Goal: Task Accomplishment & Management: Use online tool/utility

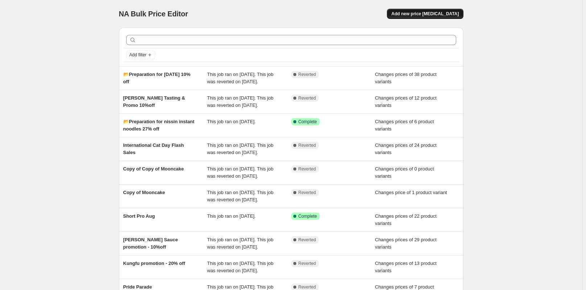
click at [428, 12] on span "Add new price [MEDICAL_DATA]" at bounding box center [425, 14] width 67 height 6
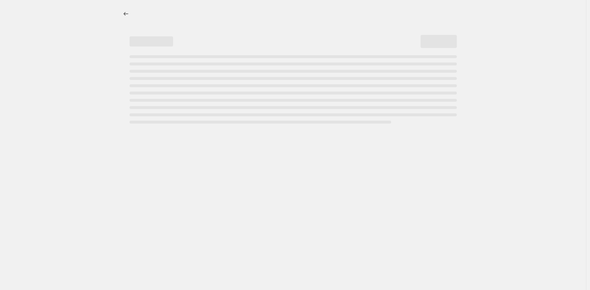
select select "percentage"
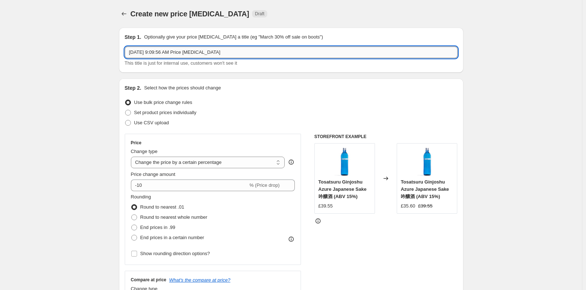
drag, startPoint x: 226, startPoint y: 53, endPoint x: 126, endPoint y: 51, distance: 99.4
click at [126, 51] on input "[DATE] 9:09:56 AM Price [MEDICAL_DATA]" at bounding box center [291, 52] width 333 height 12
paste input "Little Moons Mochi Ice Cream - 20% off"
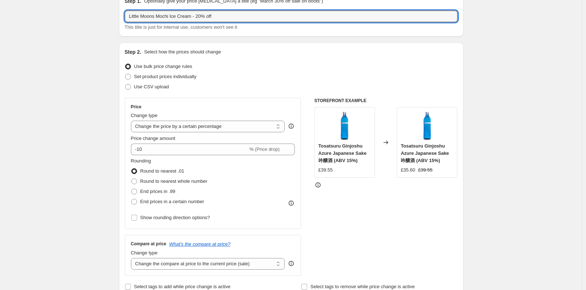
scroll to position [36, 0]
type input "Little Moons Mochi Ice Cream - 20% off"
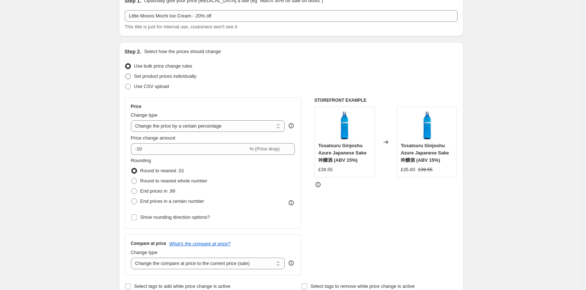
click at [131, 77] on span at bounding box center [128, 76] width 6 height 6
click at [126, 74] on input "Set product prices individually" at bounding box center [125, 73] width 0 height 0
radio input "true"
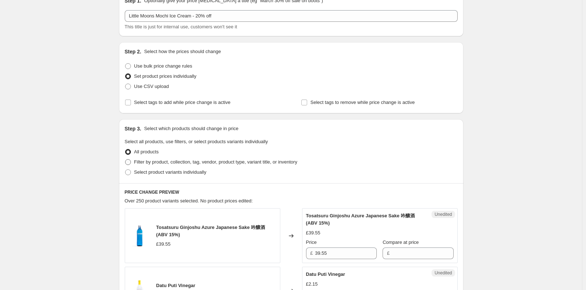
click at [128, 161] on span at bounding box center [128, 162] width 6 height 6
click at [126, 159] on input "Filter by product, collection, tag, vendor, product type, variant title, or inv…" at bounding box center [125, 159] width 0 height 0
radio input "true"
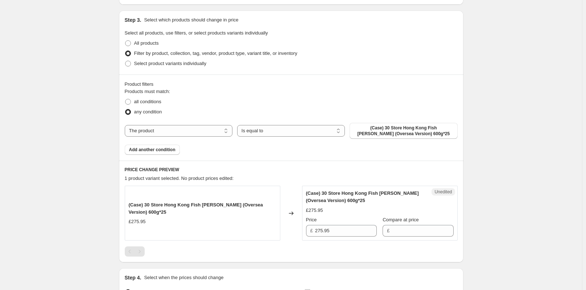
scroll to position [145, 0]
click at [184, 128] on select "The product The product's collection The product's tag The product's vendor The…" at bounding box center [179, 130] width 108 height 12
select select "collection"
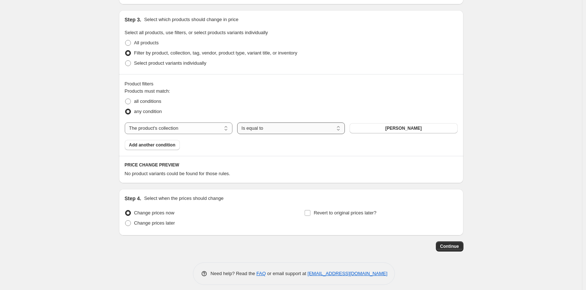
click at [314, 128] on select "Is equal to Is not equal to" at bounding box center [291, 128] width 108 height 12
click at [396, 130] on span "[PERSON_NAME]" at bounding box center [403, 128] width 37 height 6
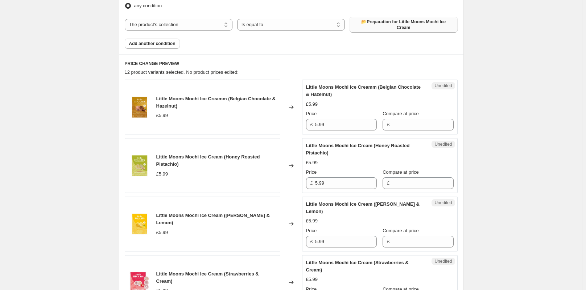
scroll to position [254, 0]
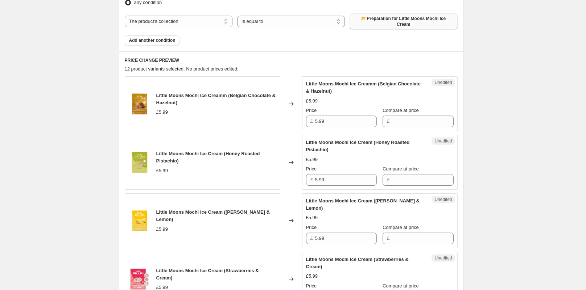
click at [335, 109] on div "Price" at bounding box center [341, 110] width 71 height 7
click at [335, 115] on input "5.99" at bounding box center [346, 121] width 62 height 12
drag, startPoint x: 332, startPoint y: 116, endPoint x: 316, endPoint y: 115, distance: 16.0
click at [316, 115] on div "£ 5.99" at bounding box center [341, 121] width 71 height 12
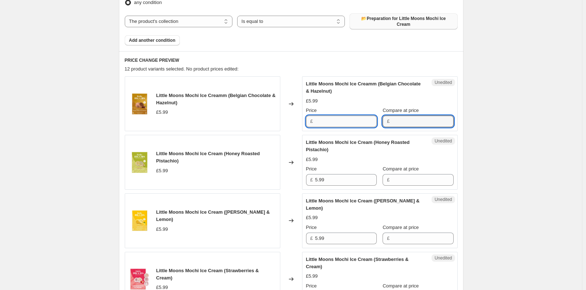
type input "5.99"
drag, startPoint x: 337, startPoint y: 119, endPoint x: 255, endPoint y: 151, distance: 87.2
click at [313, 120] on div "£ 5.99" at bounding box center [341, 121] width 71 height 12
type input "4.79"
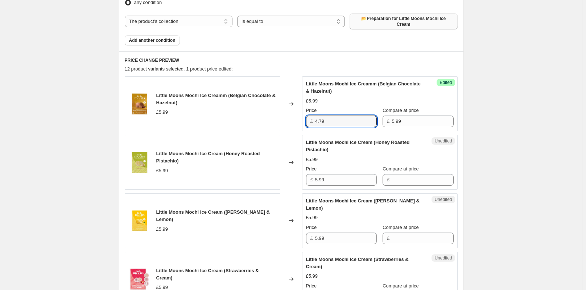
drag, startPoint x: 338, startPoint y: 118, endPoint x: 313, endPoint y: 117, distance: 25.0
click at [313, 117] on div "£ 4.79" at bounding box center [341, 121] width 71 height 12
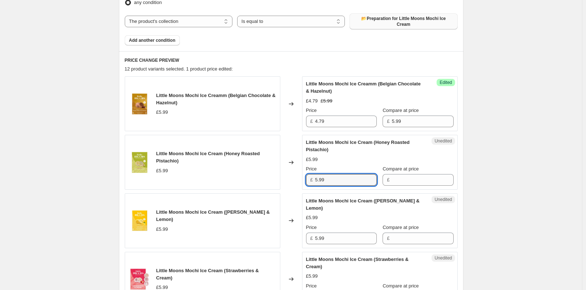
drag, startPoint x: 332, startPoint y: 172, endPoint x: 312, endPoint y: 173, distance: 20.0
click at [312, 174] on div "£ 5.99" at bounding box center [341, 180] width 71 height 12
type input "5.99"
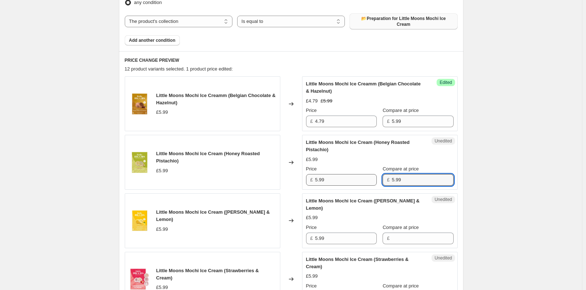
type input "5.99"
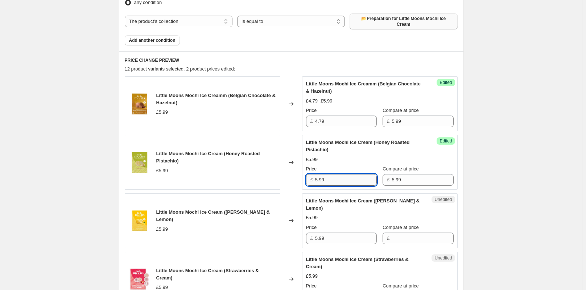
click at [340, 176] on input "5.99" at bounding box center [346, 180] width 62 height 12
type input "5"
paste input "4.79"
type input "4.79"
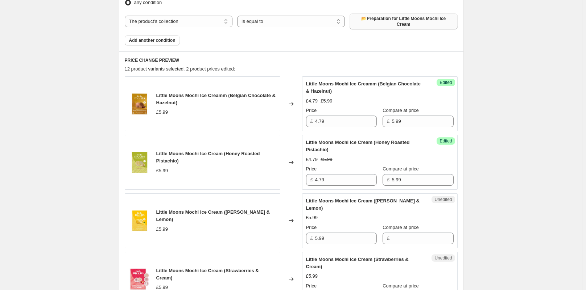
scroll to position [290, 0]
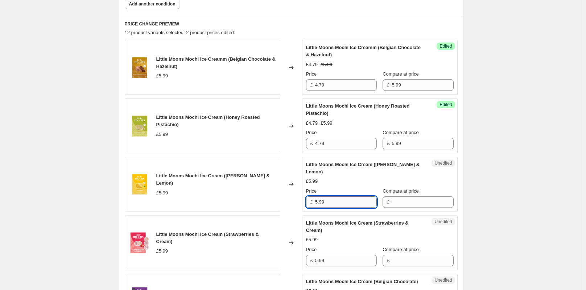
click at [341, 196] on input "5.99" at bounding box center [346, 202] width 62 height 12
drag, startPoint x: 339, startPoint y: 189, endPoint x: 316, endPoint y: 190, distance: 23.2
click at [316, 196] on div "£ 5.99" at bounding box center [341, 202] width 71 height 12
type input "5.99"
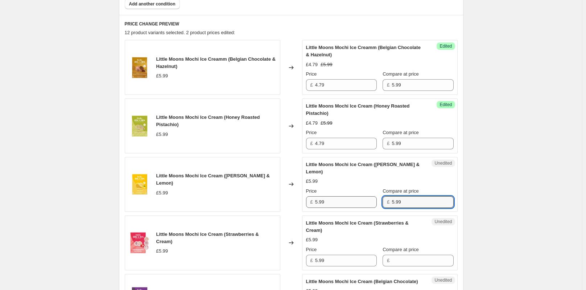
type input "5.99"
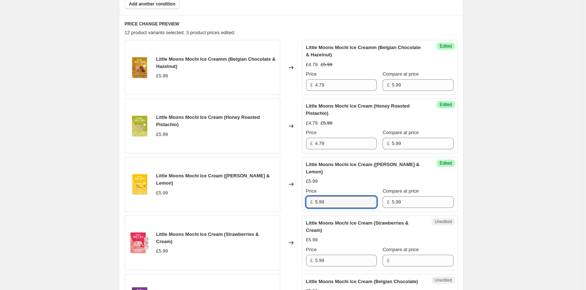
drag, startPoint x: 331, startPoint y: 192, endPoint x: 308, endPoint y: 192, distance: 22.9
click at [308, 196] on div "£ 5.99" at bounding box center [341, 202] width 71 height 12
paste input "4.7"
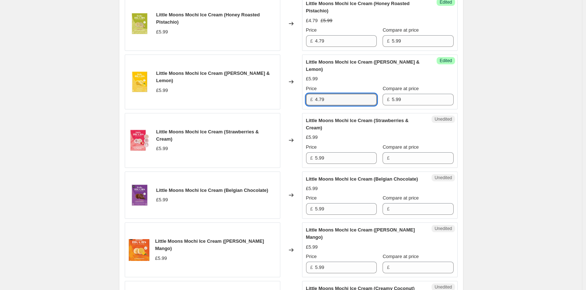
scroll to position [399, 0]
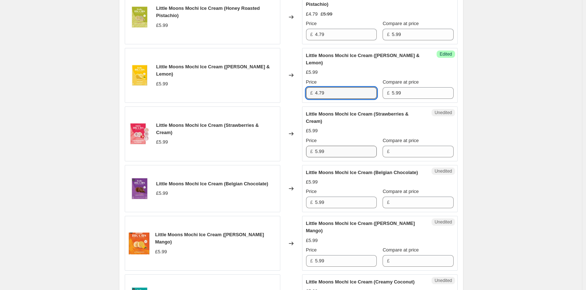
type input "4.79"
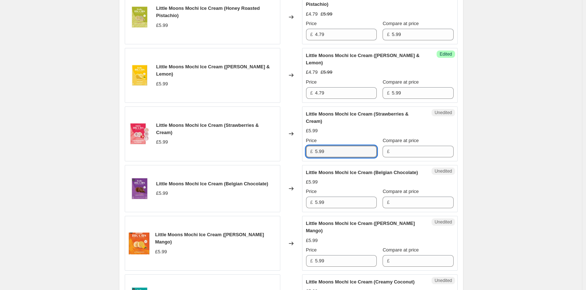
drag, startPoint x: 329, startPoint y: 138, endPoint x: 313, endPoint y: 138, distance: 16.3
click at [313, 146] on div "£ 5.99" at bounding box center [341, 152] width 71 height 12
type input "5.99"
drag, startPoint x: 332, startPoint y: 136, endPoint x: 303, endPoint y: 139, distance: 28.8
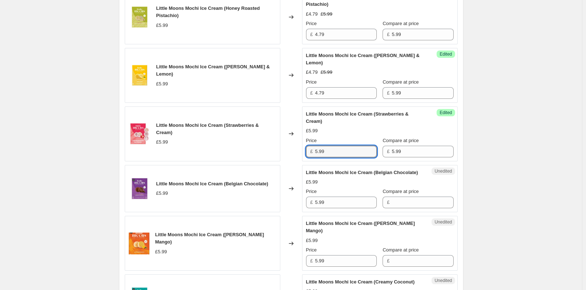
click at [310, 146] on div "£ 5.99" at bounding box center [341, 152] width 71 height 12
paste input "4.7"
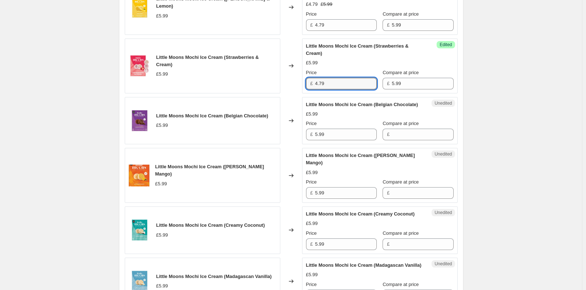
scroll to position [472, 0]
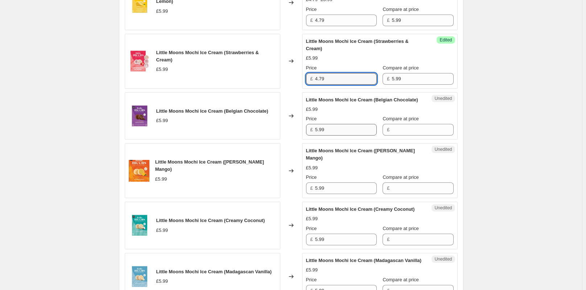
type input "4.79"
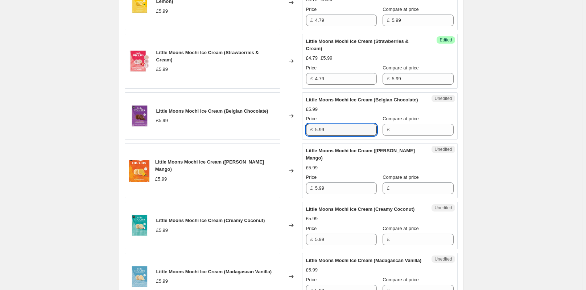
drag, startPoint x: 324, startPoint y: 124, endPoint x: 310, endPoint y: 127, distance: 13.6
click at [310, 127] on div "£ 5.99" at bounding box center [341, 130] width 71 height 12
type input "5.99"
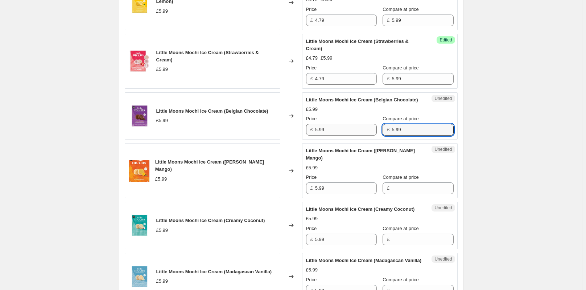
type input "5.99"
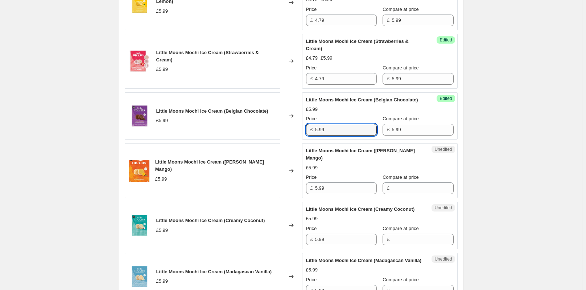
drag, startPoint x: 331, startPoint y: 121, endPoint x: 315, endPoint y: 124, distance: 16.2
click at [315, 124] on div "£ 5.99" at bounding box center [341, 130] width 71 height 12
paste input "4.7"
type input "4.79"
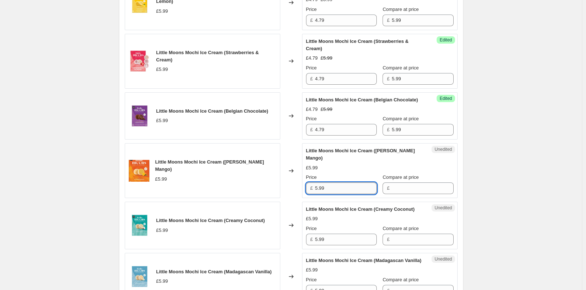
drag, startPoint x: 335, startPoint y: 185, endPoint x: 337, endPoint y: 178, distance: 7.8
click at [315, 184] on div "£ 5.99" at bounding box center [341, 188] width 71 height 12
type input "5.99"
drag, startPoint x: 329, startPoint y: 185, endPoint x: 285, endPoint y: 187, distance: 43.6
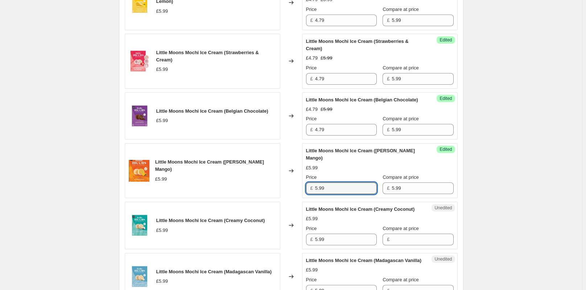
click at [308, 184] on div "£ 5.99" at bounding box center [341, 188] width 71 height 12
paste input "4.7"
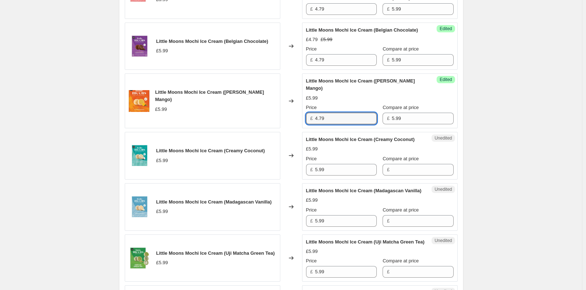
scroll to position [544, 0]
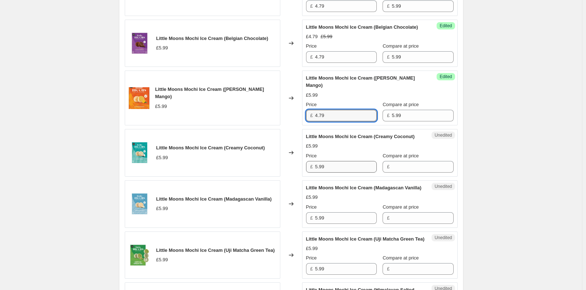
type input "4.79"
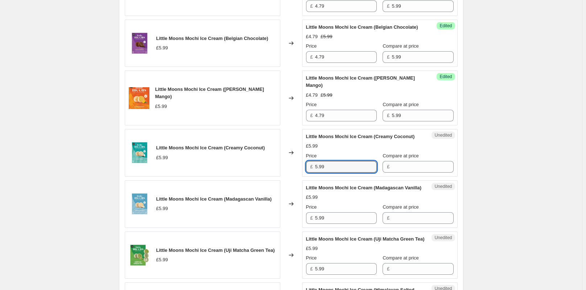
drag, startPoint x: 330, startPoint y: 169, endPoint x: 310, endPoint y: 169, distance: 20.3
click at [308, 169] on div "£ 5.99" at bounding box center [341, 167] width 71 height 12
type input "5.99"
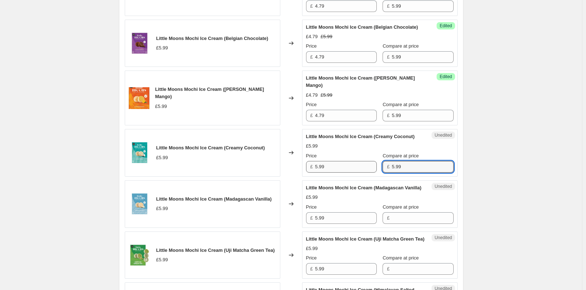
type input "5.99"
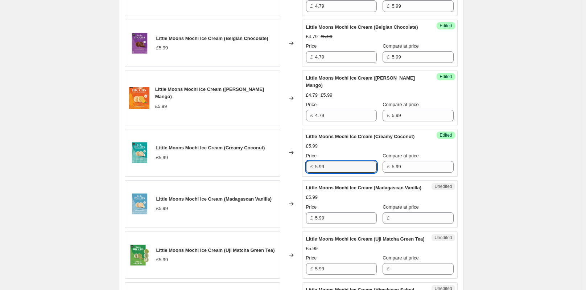
drag, startPoint x: 331, startPoint y: 170, endPoint x: 262, endPoint y: 175, distance: 69.9
click at [281, 171] on div "Little Moons Mochi Ice Cream (Creamy Coconut) £5.99 Changed to Success Edited L…" at bounding box center [291, 153] width 333 height 48
paste input "4.7"
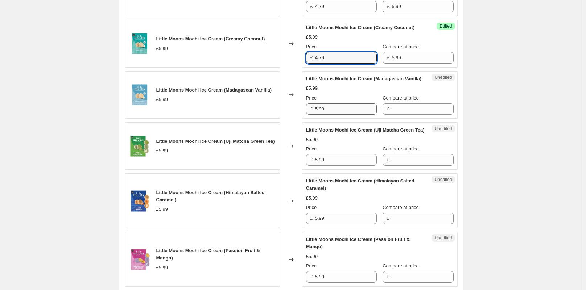
type input "4.79"
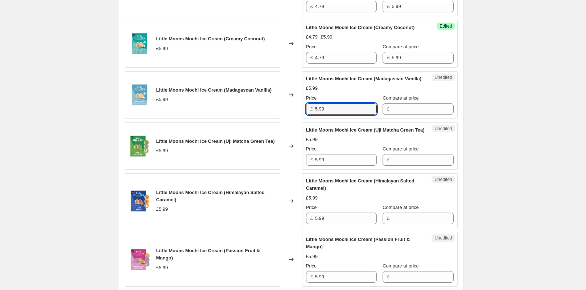
drag, startPoint x: 337, startPoint y: 119, endPoint x: 308, endPoint y: 119, distance: 28.3
click at [308, 115] on div "£ 5.99" at bounding box center [341, 109] width 71 height 12
type input "5.99"
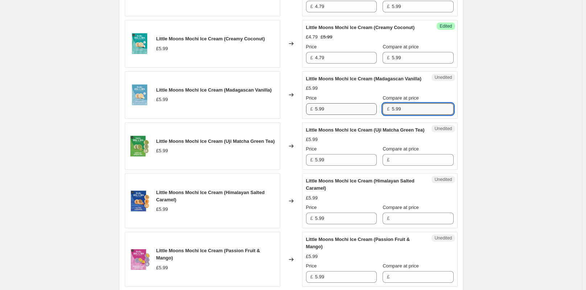
type input "5.99"
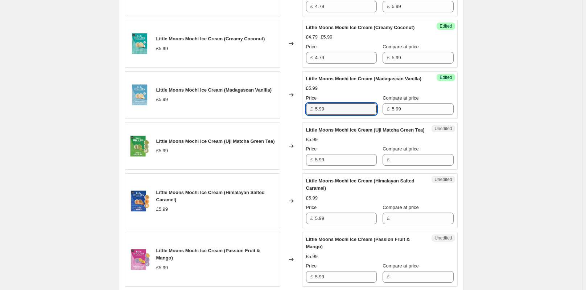
drag, startPoint x: 332, startPoint y: 118, endPoint x: 295, endPoint y: 119, distance: 37.0
click at [295, 119] on div "Little Moons Mochi Ice Cream (Madagascan Vanilla) £5.99 Changed to Success Edit…" at bounding box center [291, 95] width 333 height 48
paste input "4.7"
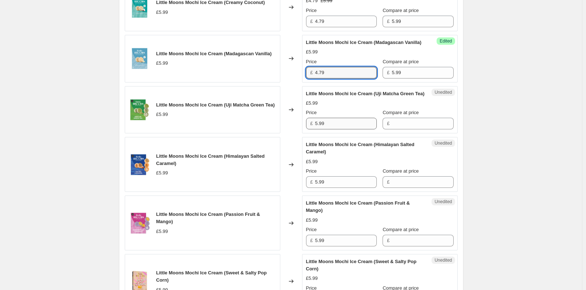
type input "4.79"
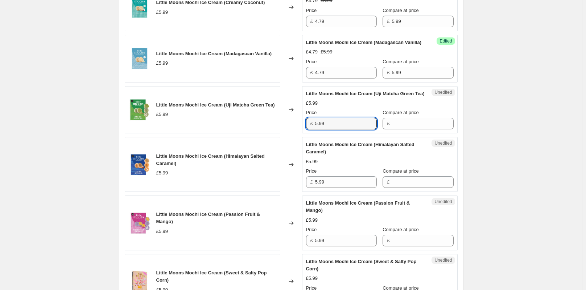
drag, startPoint x: 327, startPoint y: 138, endPoint x: 312, endPoint y: 140, distance: 15.0
click at [312, 129] on div "£ 5.99" at bounding box center [341, 124] width 71 height 12
type input "5.99"
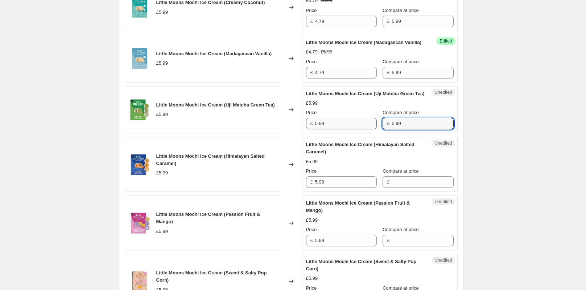
type input "5.99"
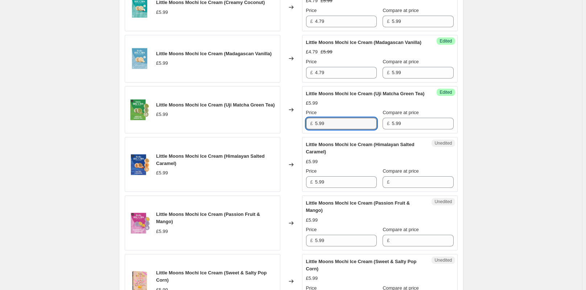
drag, startPoint x: 320, startPoint y: 137, endPoint x: 312, endPoint y: 137, distance: 8.7
click at [312, 129] on div "£ 5.99" at bounding box center [341, 124] width 71 height 12
paste input "4.7"
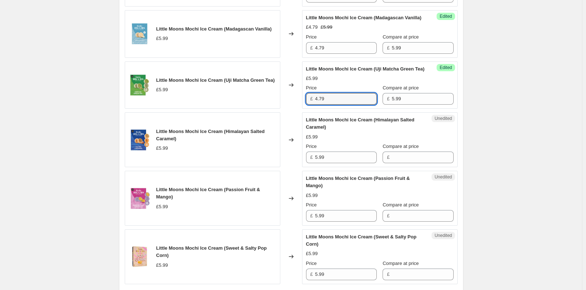
scroll to position [762, 0]
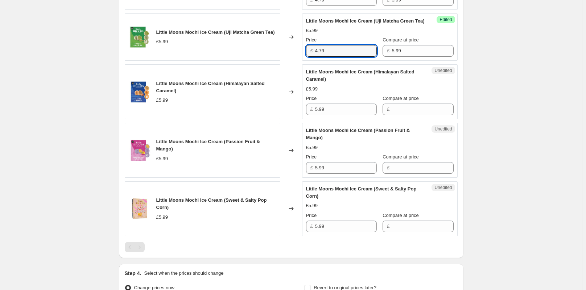
type input "4.79"
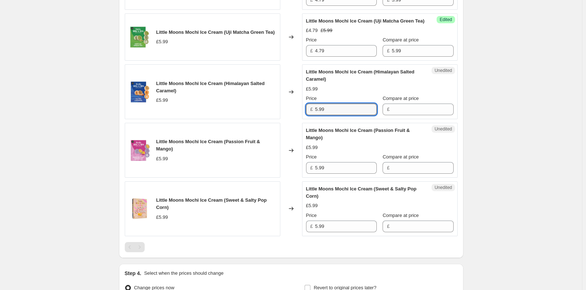
click at [304, 119] on div "Unedited Little Moons Mochi Ice Cream (Himalayan Salted Caramel) £5.99 Price £ …" at bounding box center [380, 91] width 156 height 55
type input "5.99"
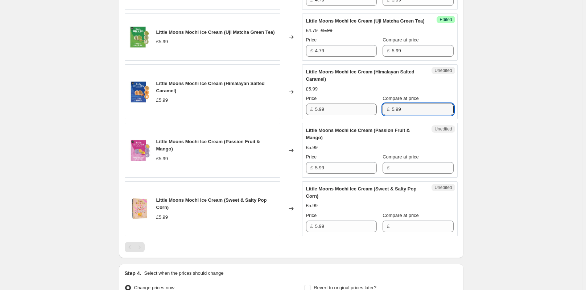
type input "5.99"
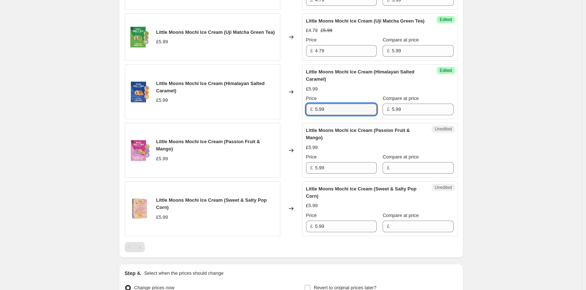
drag, startPoint x: 330, startPoint y: 127, endPoint x: 284, endPoint y: 127, distance: 46.1
click at [284, 119] on div "Little Moons Mochi Ice Cream (Himalayan Salted Caramel) £5.99 Changed to Succes…" at bounding box center [291, 91] width 333 height 55
paste input "4.7"
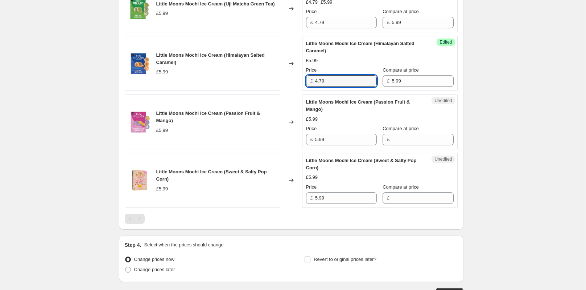
scroll to position [798, 0]
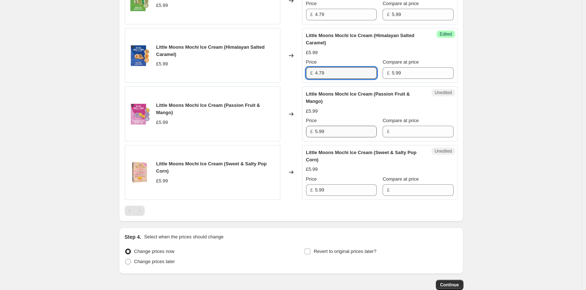
type input "4.79"
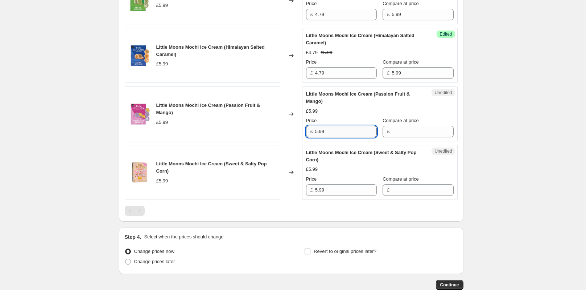
drag, startPoint x: 337, startPoint y: 150, endPoint x: 322, endPoint y: 145, distance: 16.1
click at [312, 137] on div "£ 5.99" at bounding box center [341, 132] width 71 height 12
type input "5.99"
drag, startPoint x: 319, startPoint y: 151, endPoint x: 303, endPoint y: 153, distance: 16.5
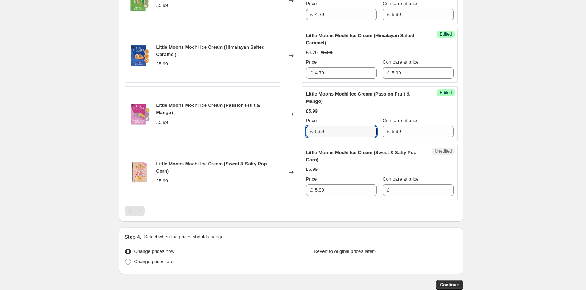
click at [303, 141] on div "Little Moons Mochi Ice Cream (Passion Fruit & Mango) £5.99 Changed to Success E…" at bounding box center [291, 113] width 333 height 55
paste input "4.7"
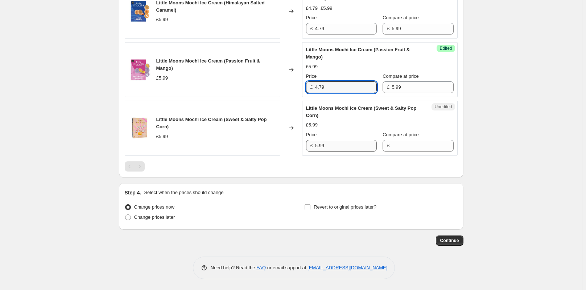
type input "4.79"
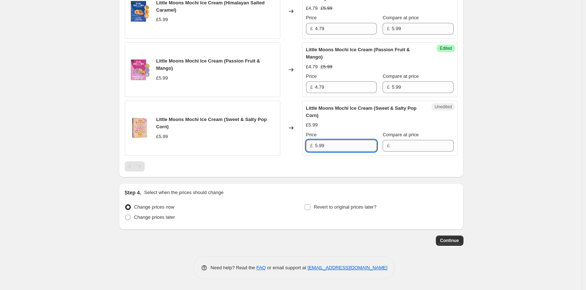
click at [309, 146] on div "£ 5.99" at bounding box center [341, 146] width 71 height 12
type input "5.99"
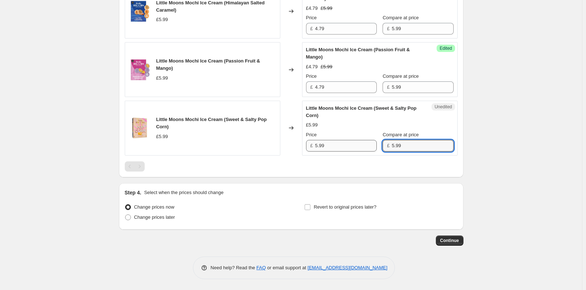
type input "5.99"
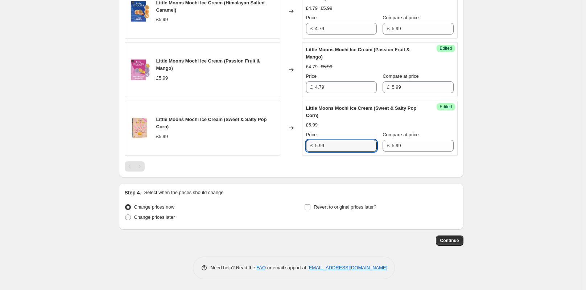
drag, startPoint x: 332, startPoint y: 144, endPoint x: 302, endPoint y: 146, distance: 30.6
click at [302, 146] on div "Little Moons Mochi Ice Cream (Sweet & Salty Pop Corn) £5.99 Changed to Success …" at bounding box center [291, 128] width 333 height 55
paste input "4.7"
type input "4.79"
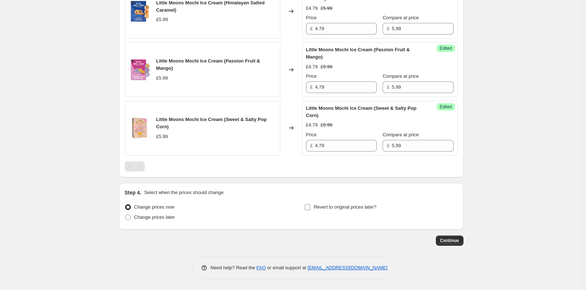
click at [311, 208] on input "Revert to original prices later?" at bounding box center [308, 207] width 6 height 6
checkbox input "true"
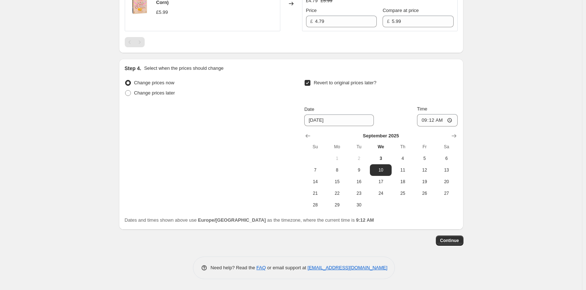
scroll to position [969, 0]
click at [343, 187] on button "15" at bounding box center [338, 182] width 22 height 12
type input "[DATE]"
click at [438, 126] on input "09:12" at bounding box center [437, 120] width 41 height 12
type input "23:59"
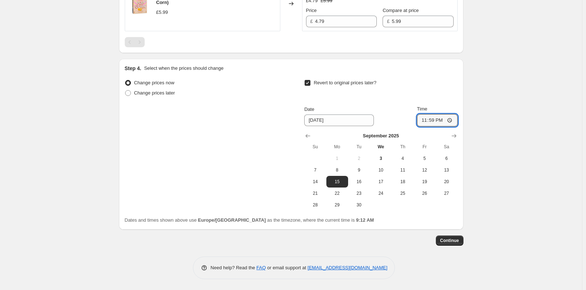
click at [452, 243] on span "Continue" at bounding box center [450, 240] width 19 height 6
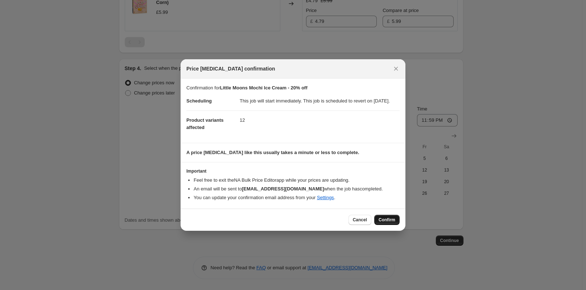
click at [390, 225] on button "Confirm" at bounding box center [386, 219] width 25 height 10
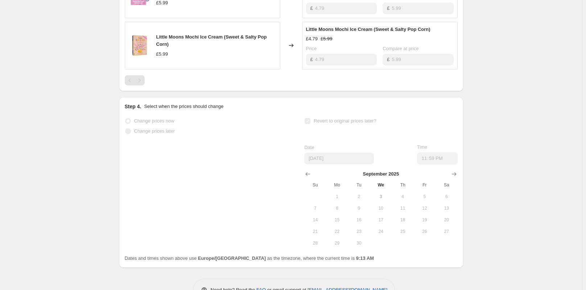
scroll to position [941, 0]
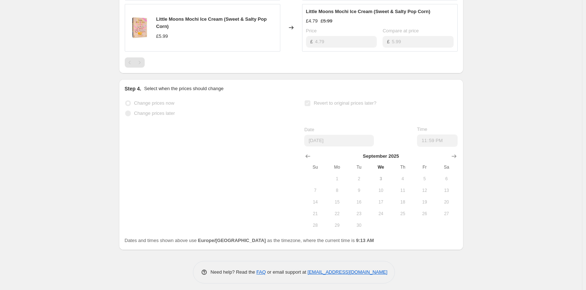
select select "collection"
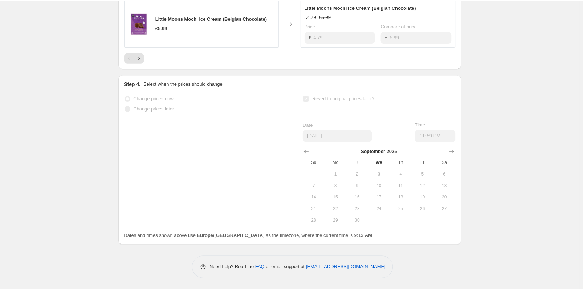
scroll to position [0, 0]
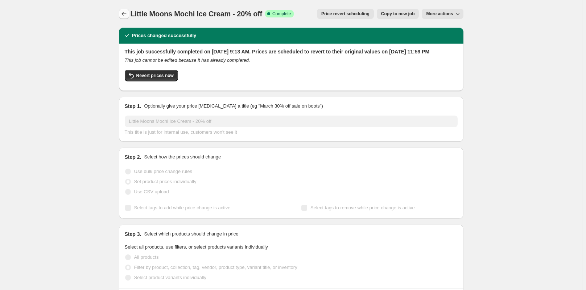
click at [125, 14] on icon "Price change jobs" at bounding box center [123, 13] width 7 height 7
